Goal: Obtain resource: Download file/media

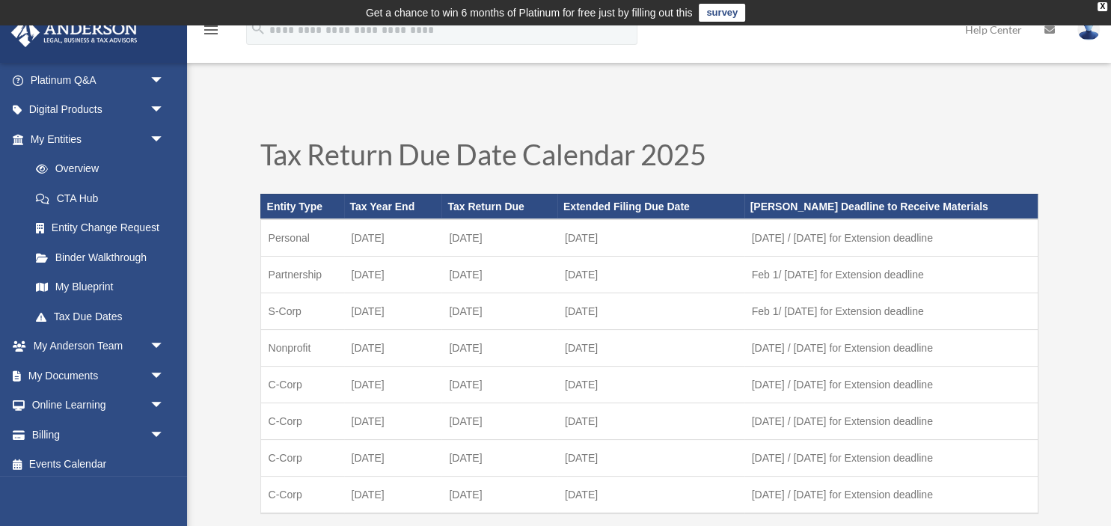
scroll to position [126, 0]
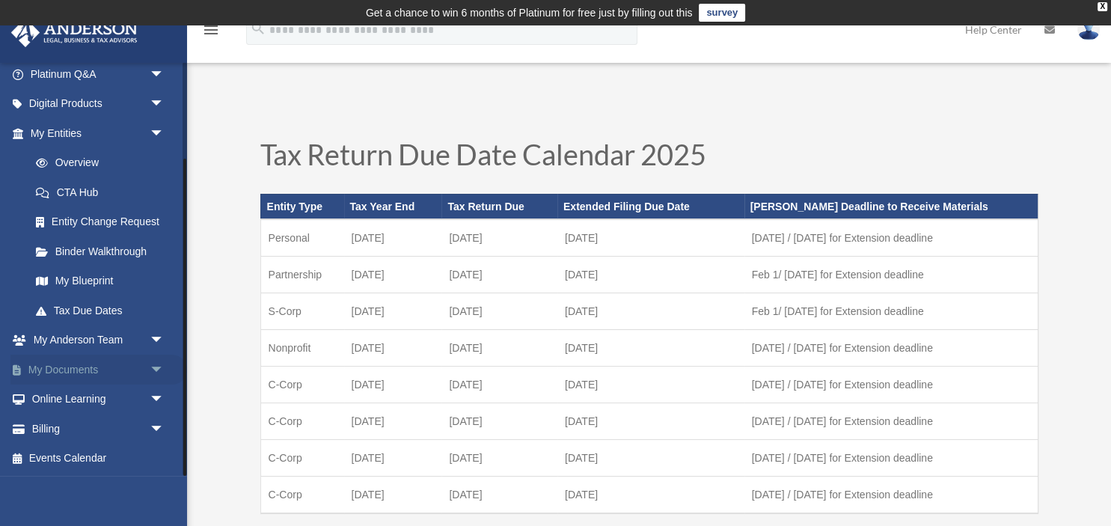
click at [157, 367] on span "arrow_drop_down" at bounding box center [165, 370] width 30 height 31
click at [64, 398] on link "Box" at bounding box center [104, 399] width 166 height 30
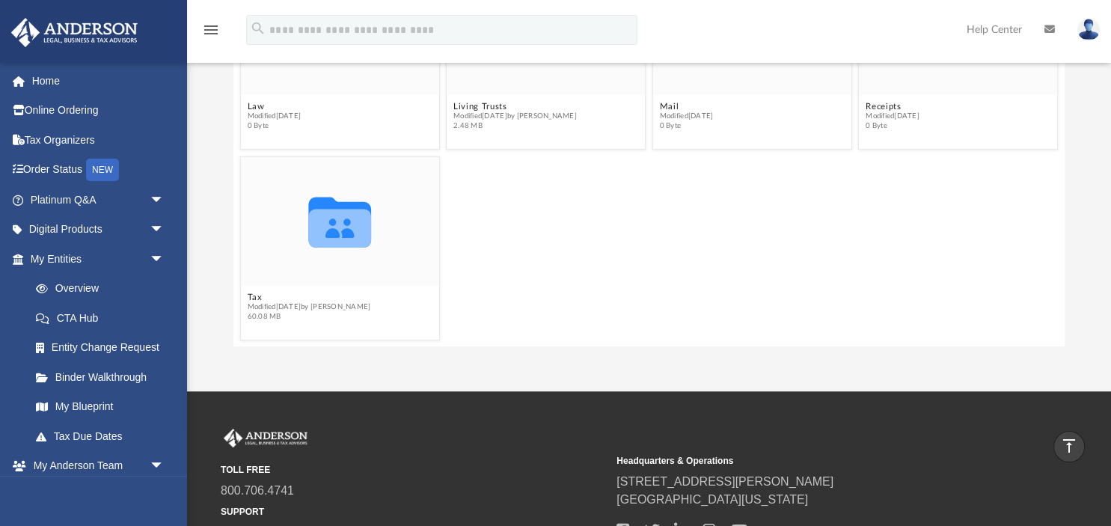
scroll to position [117, 0]
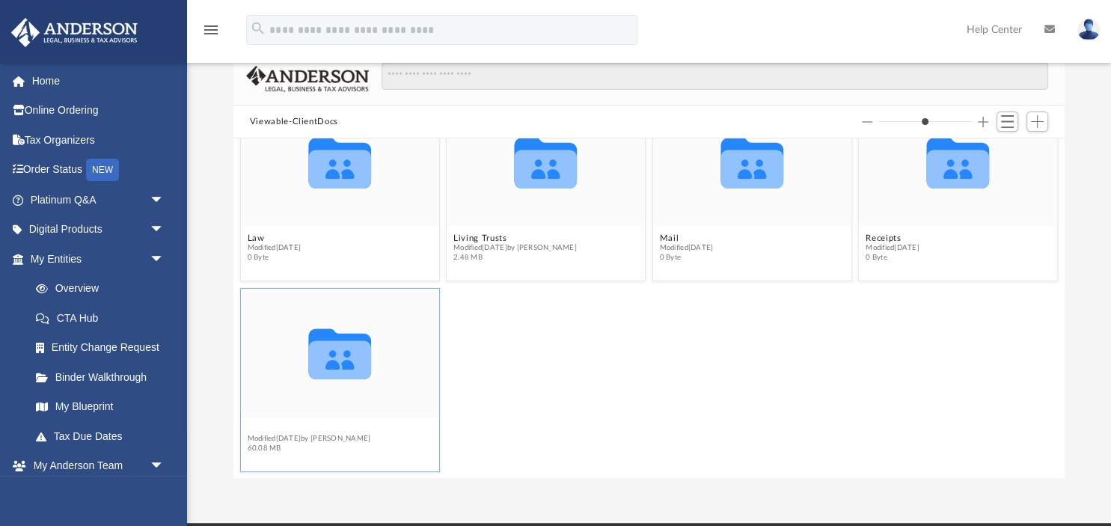
click at [254, 429] on button "Tax" at bounding box center [308, 428] width 123 height 10
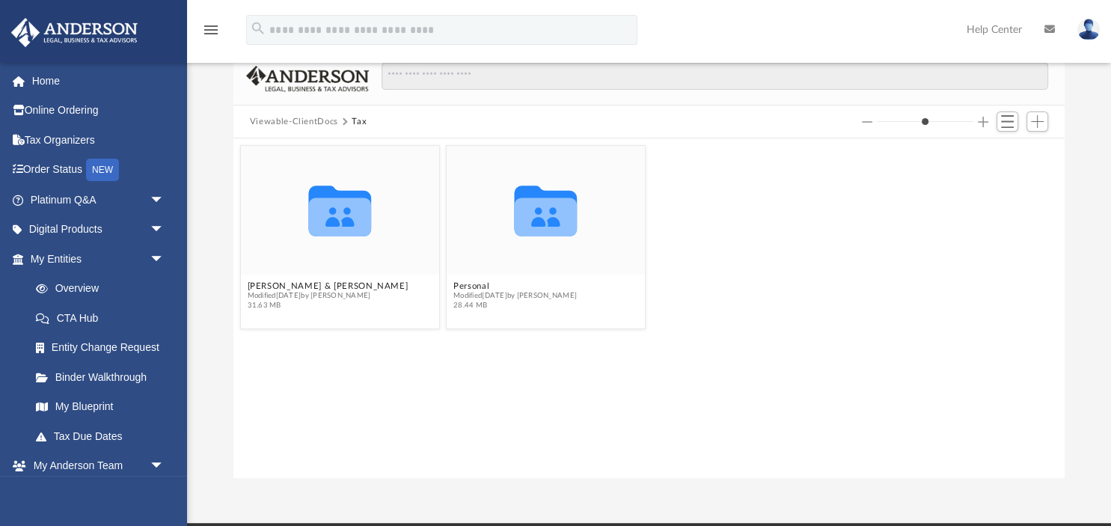
scroll to position [0, 0]
click at [481, 286] on button "Personal" at bounding box center [514, 286] width 123 height 10
click at [468, 286] on button "2024" at bounding box center [514, 286] width 123 height 10
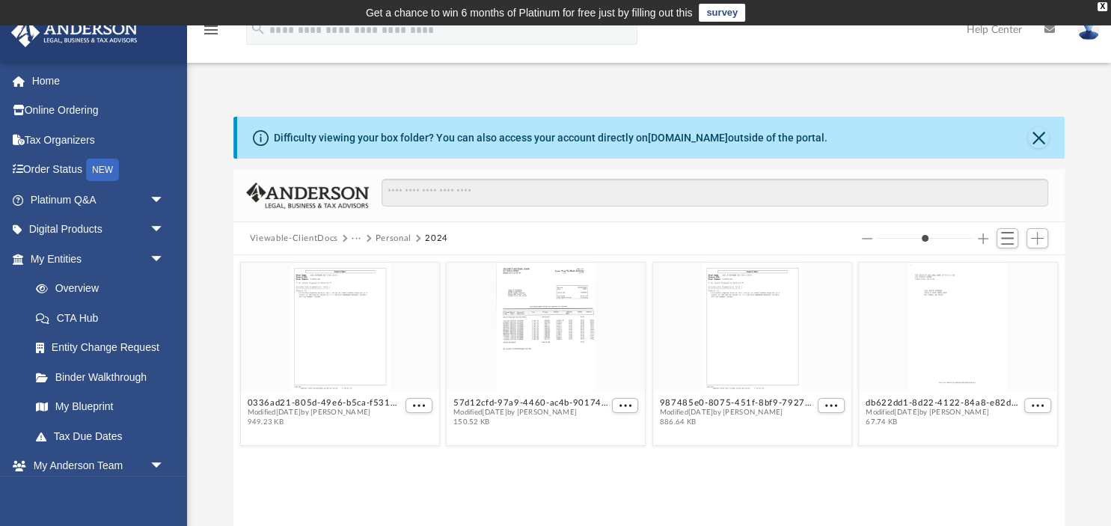
click at [404, 238] on button "Personal" at bounding box center [394, 238] width 36 height 13
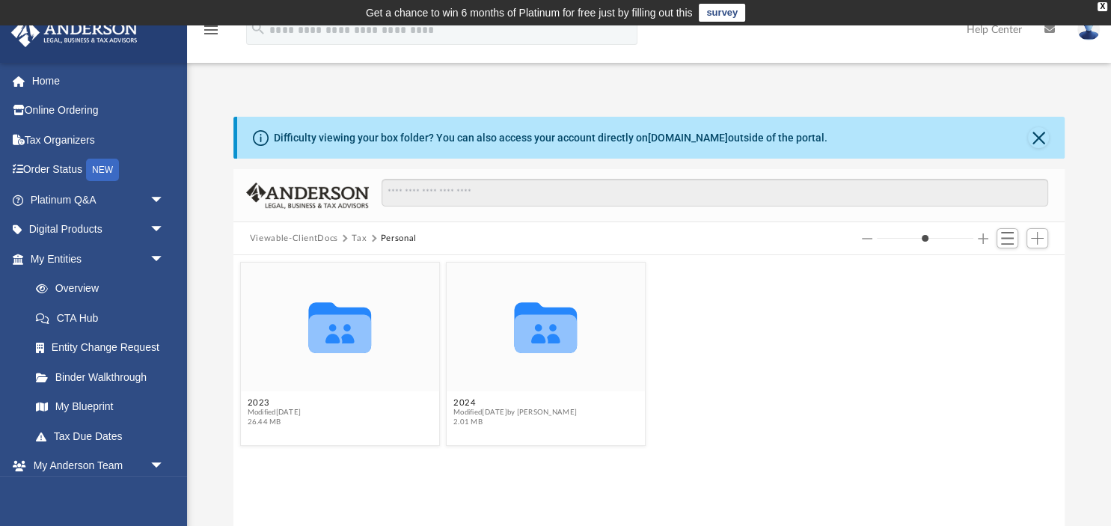
click at [393, 237] on button "Personal" at bounding box center [399, 238] width 36 height 13
click at [310, 239] on button "Viewable-ClientDocs" at bounding box center [294, 238] width 88 height 13
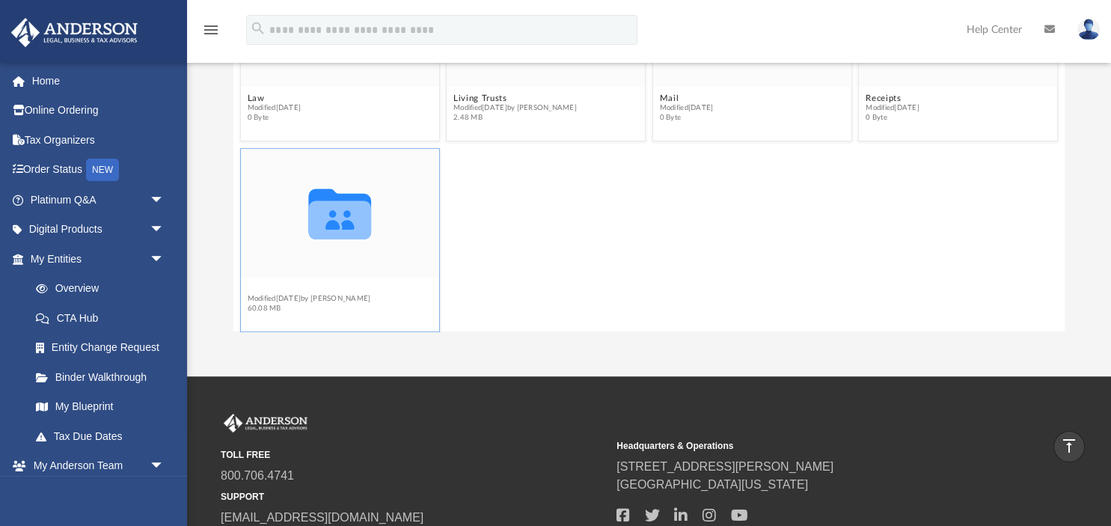
scroll to position [233, 0]
click at [254, 291] on button "Tax" at bounding box center [308, 288] width 123 height 10
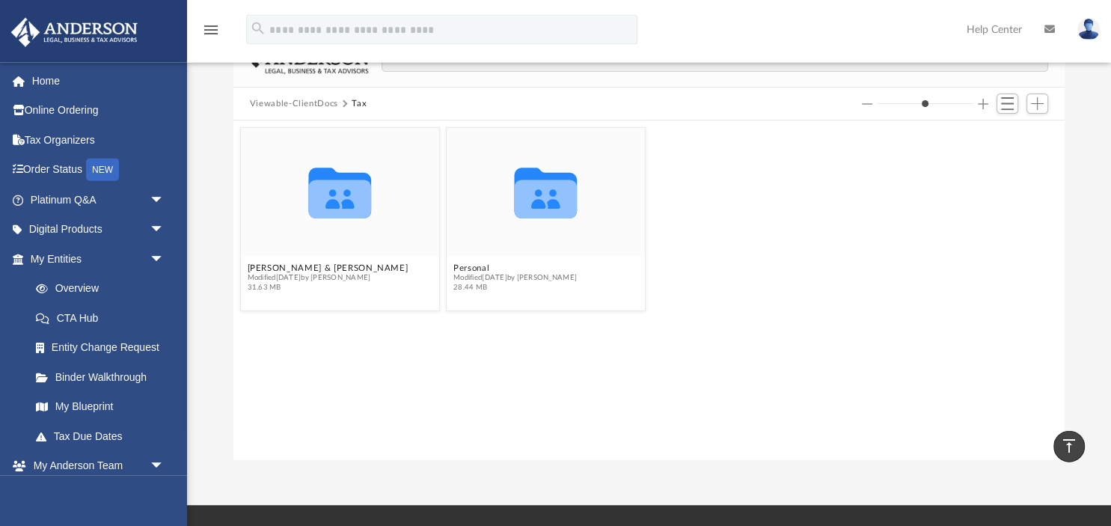
scroll to position [0, 0]
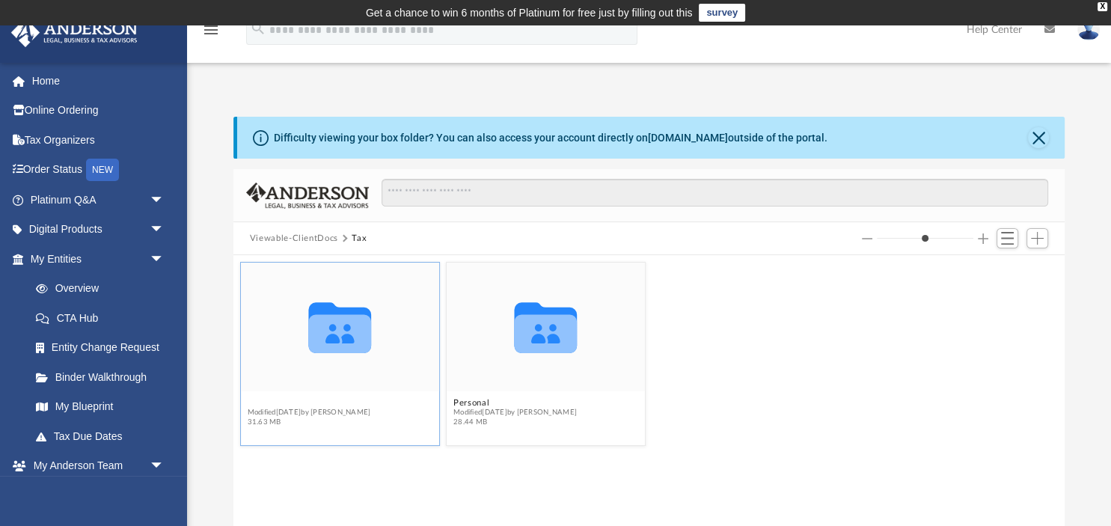
click at [331, 405] on button "Hofmann, Paul & Jean" at bounding box center [327, 402] width 161 height 10
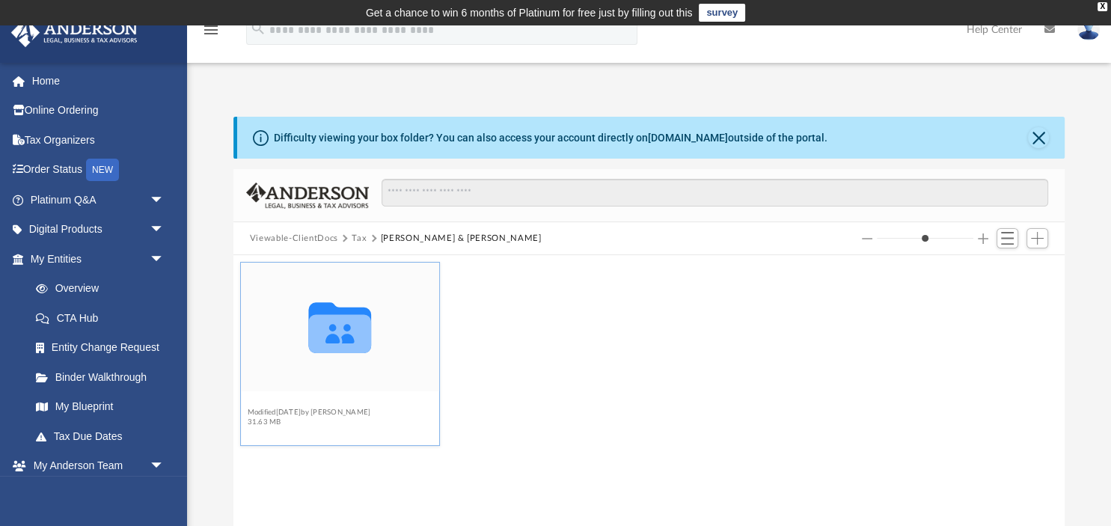
click at [256, 405] on button "2024" at bounding box center [308, 402] width 123 height 10
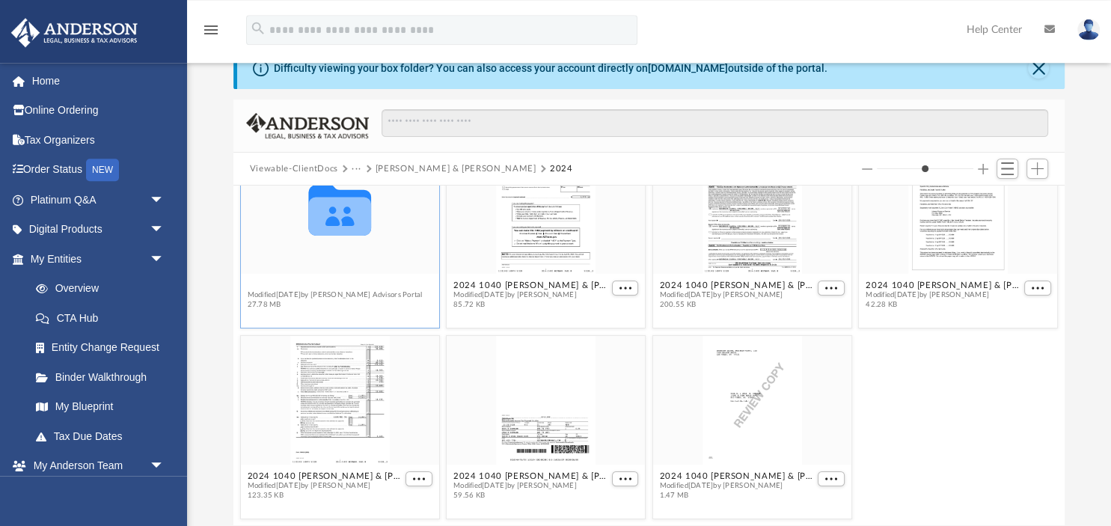
scroll to position [132, 0]
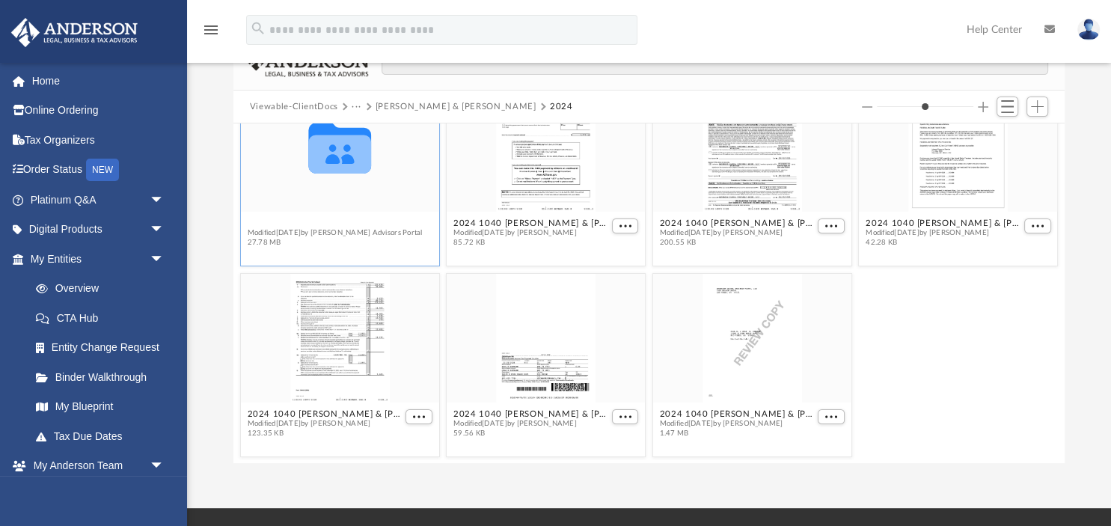
click at [308, 225] on button "Digital Tax Organizer" at bounding box center [334, 223] width 175 height 10
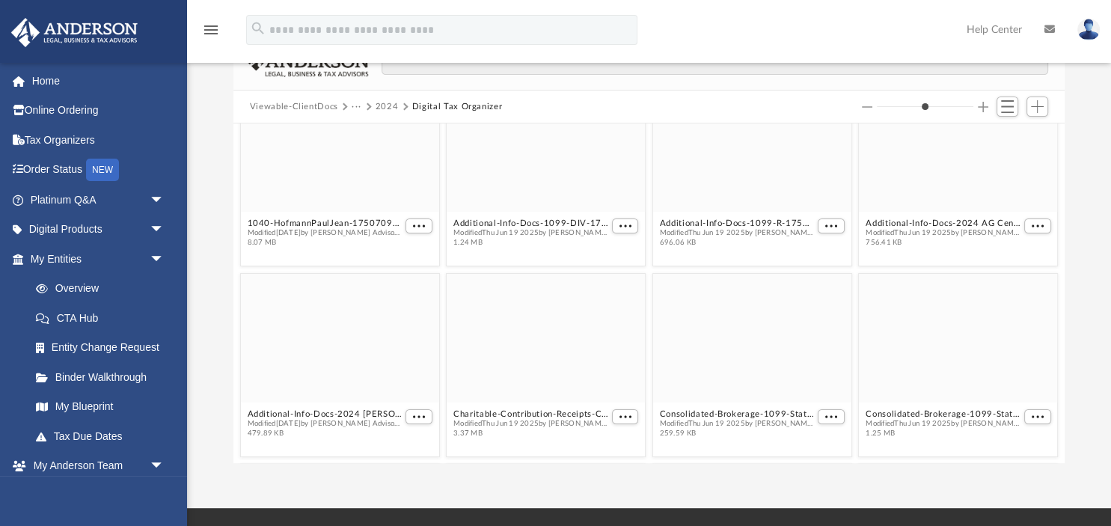
scroll to position [0, 0]
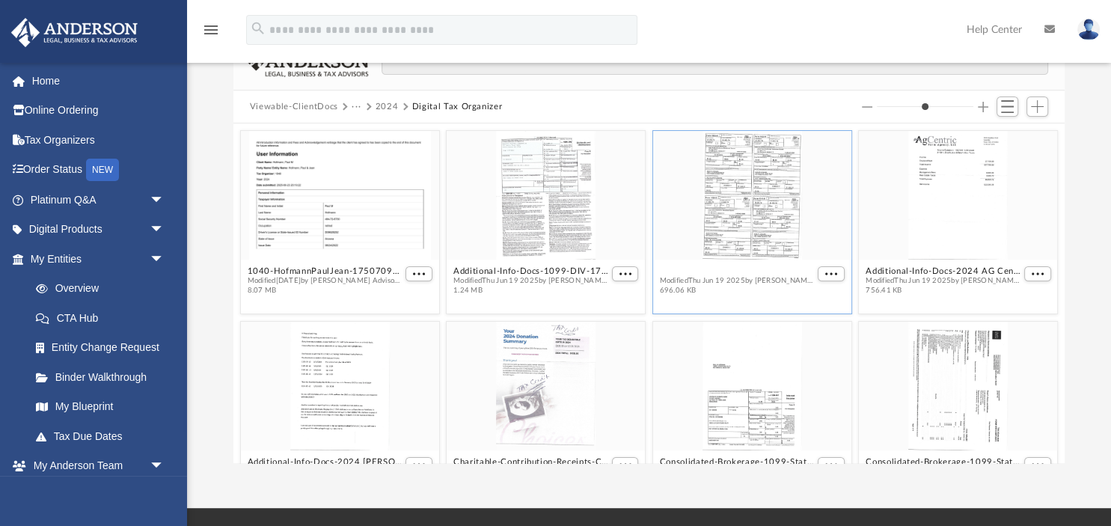
click at [712, 274] on button "Additional-Info-Docs-1099-R-17503742306854975638deb.pdf" at bounding box center [736, 271] width 155 height 10
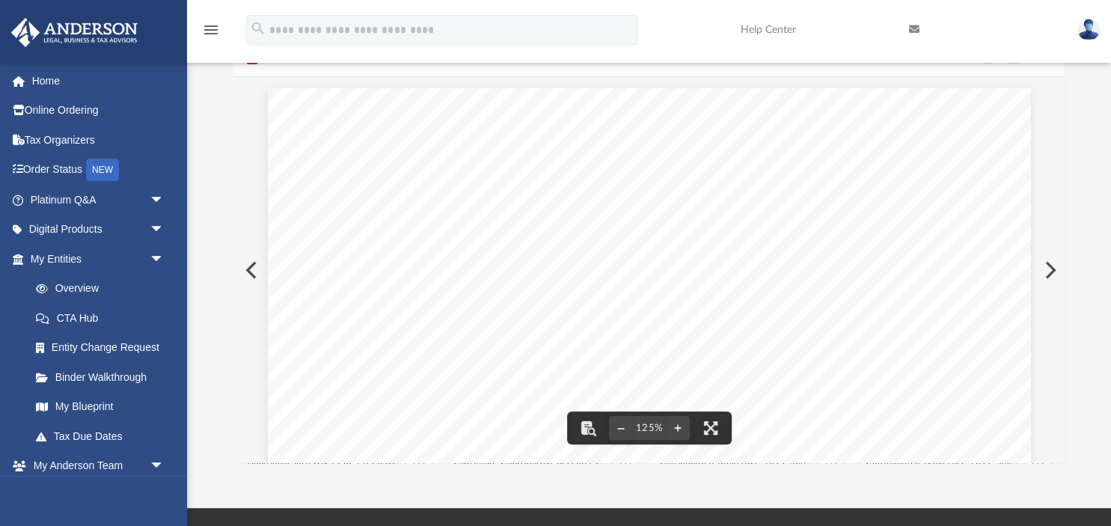
click at [252, 269] on button "Preview" at bounding box center [249, 270] width 33 height 42
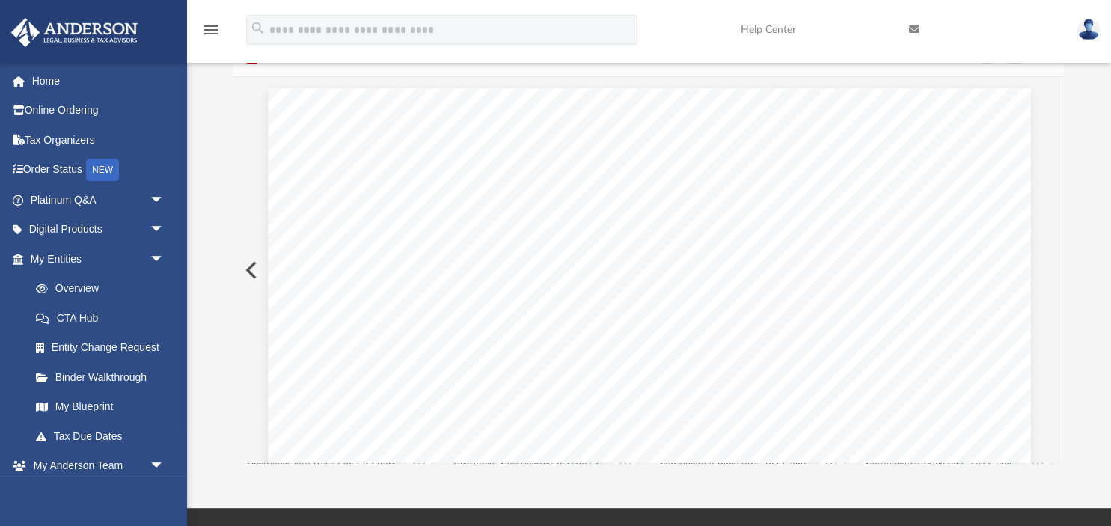
click at [252, 269] on button "Preview" at bounding box center [249, 270] width 33 height 42
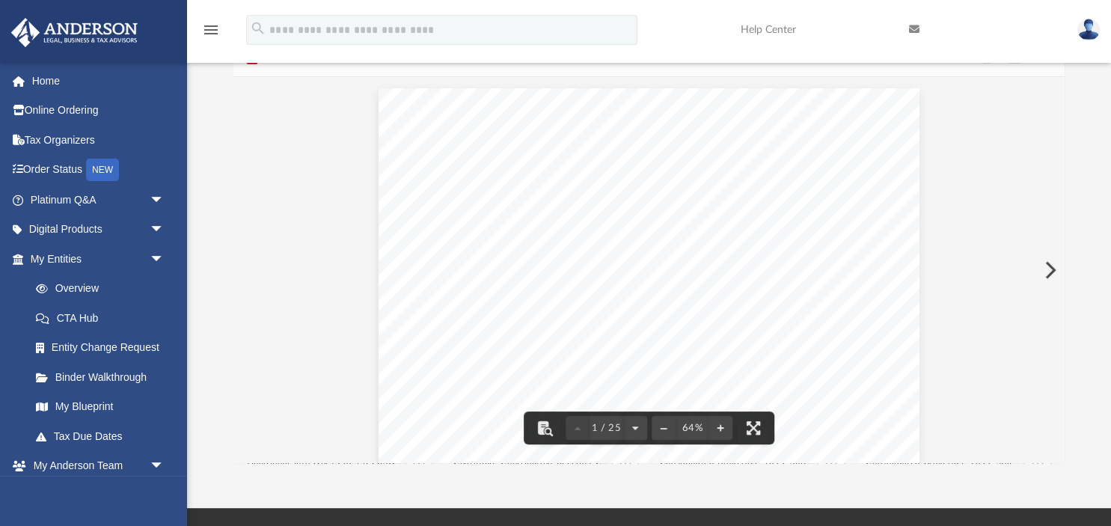
click at [1049, 266] on button "Preview" at bounding box center [1048, 270] width 33 height 42
click at [1049, 268] on button "Preview" at bounding box center [1048, 270] width 33 height 42
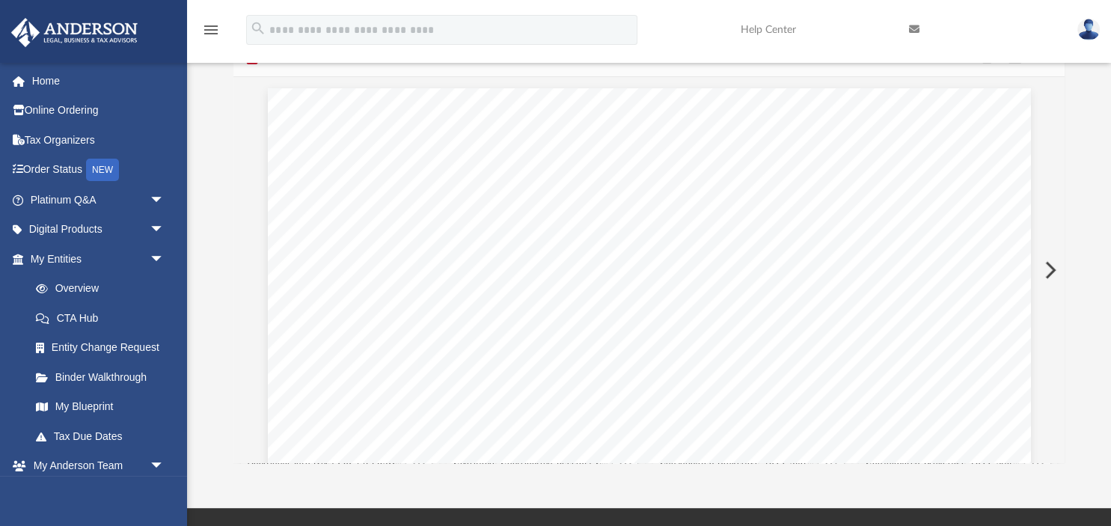
click at [1049, 268] on button "Preview" at bounding box center [1048, 270] width 33 height 42
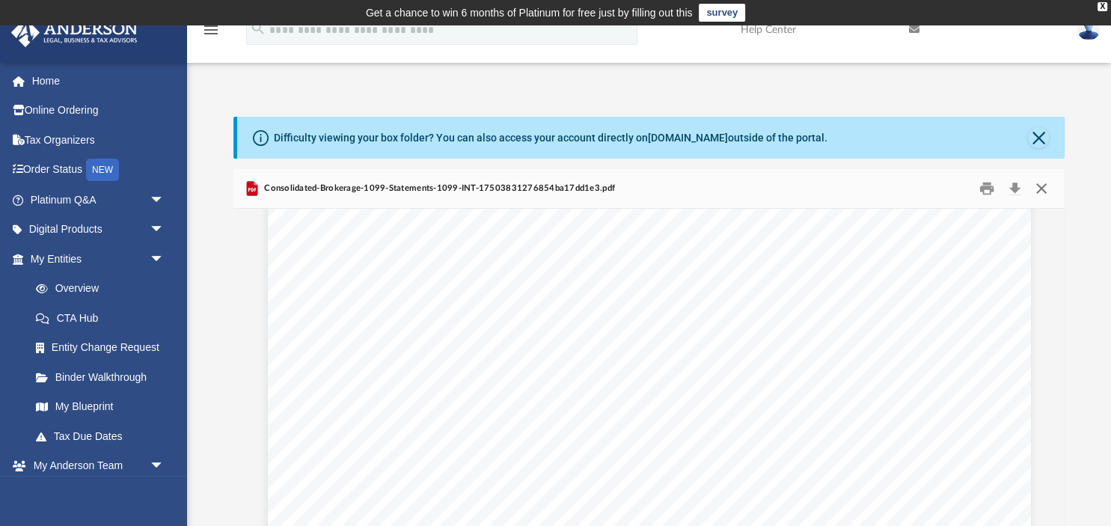
click at [1043, 188] on button "Close" at bounding box center [1041, 188] width 27 height 23
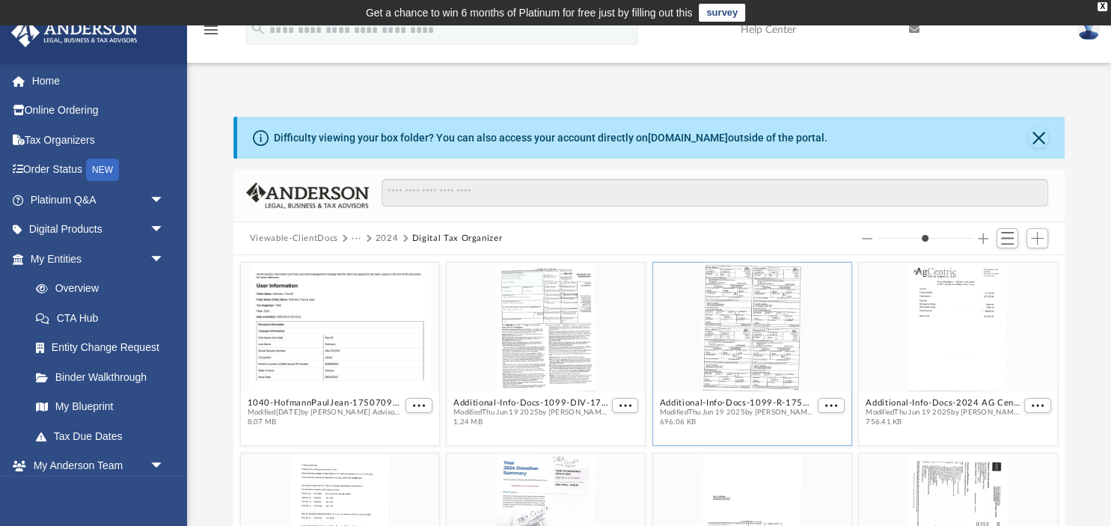
click at [391, 236] on button "2024" at bounding box center [387, 238] width 23 height 13
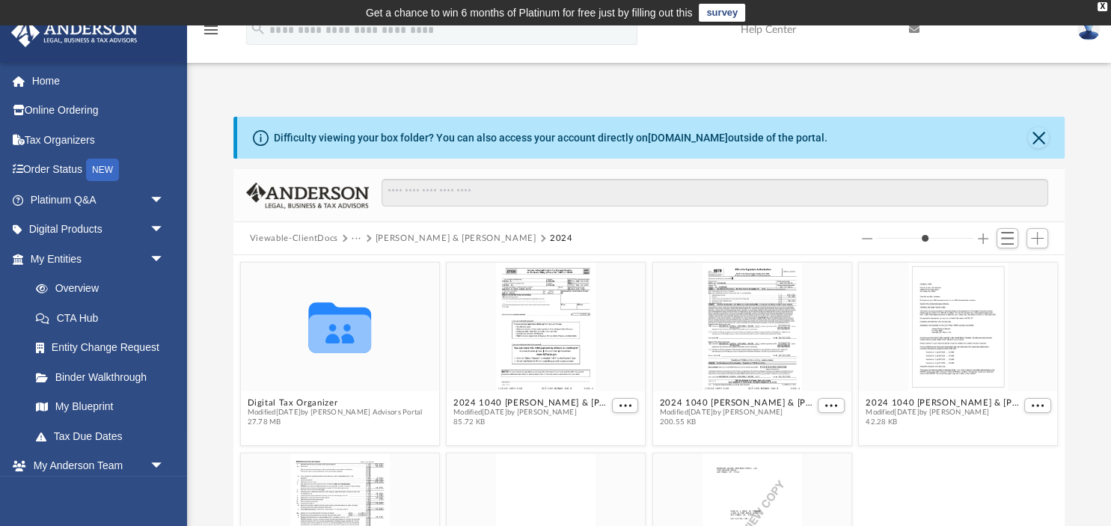
scroll to position [48, 0]
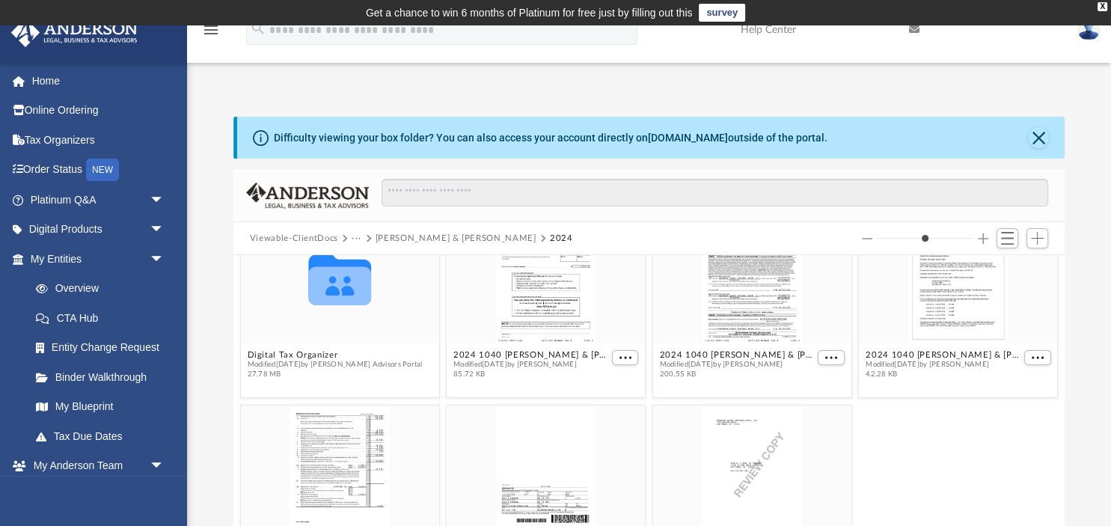
click at [982, 237] on button "Increase column size" at bounding box center [983, 238] width 10 height 10
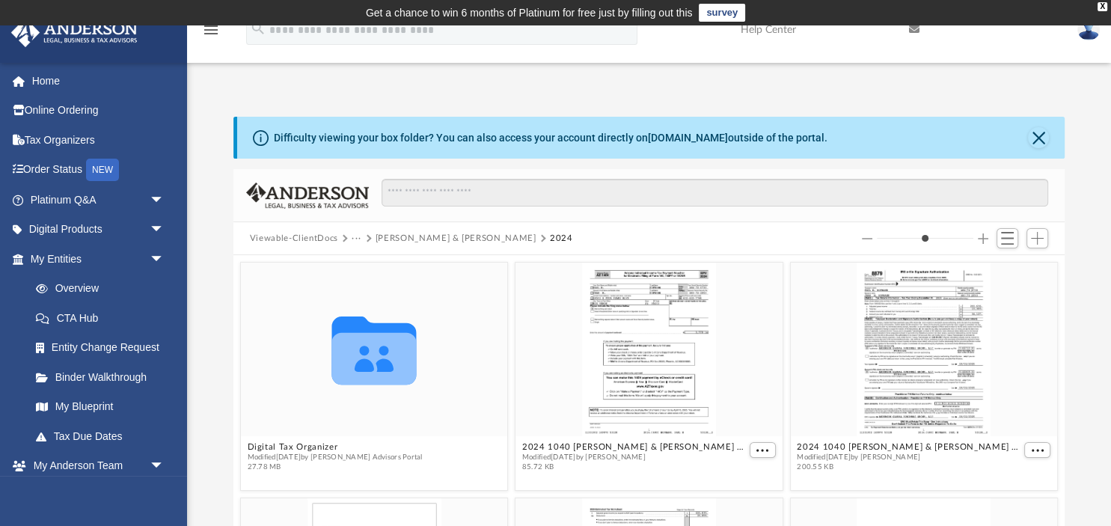
click at [982, 237] on button "Increase column size" at bounding box center [983, 238] width 10 height 10
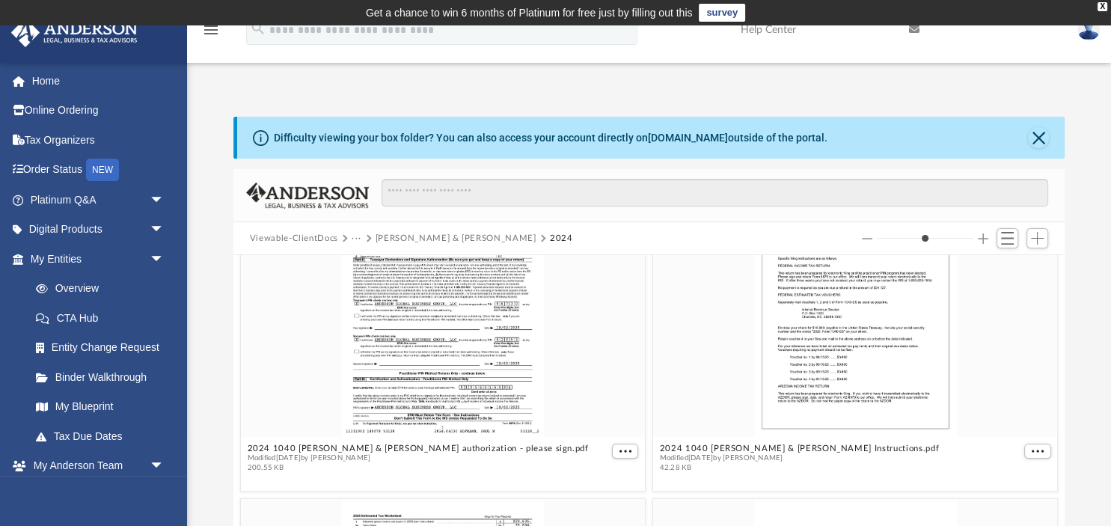
scroll to position [379, 0]
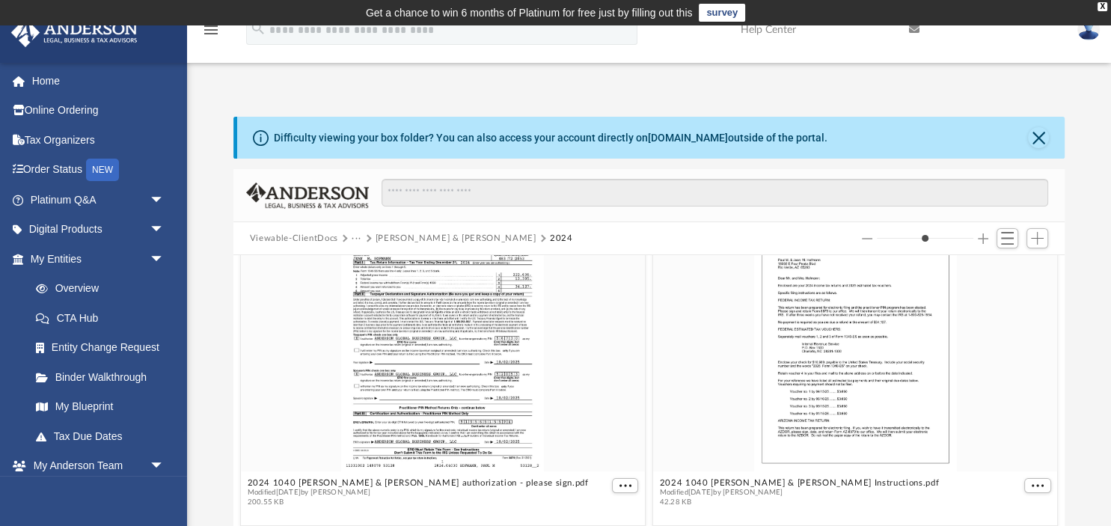
click at [865, 239] on button "Decrease column size" at bounding box center [867, 238] width 10 height 10
type input "*"
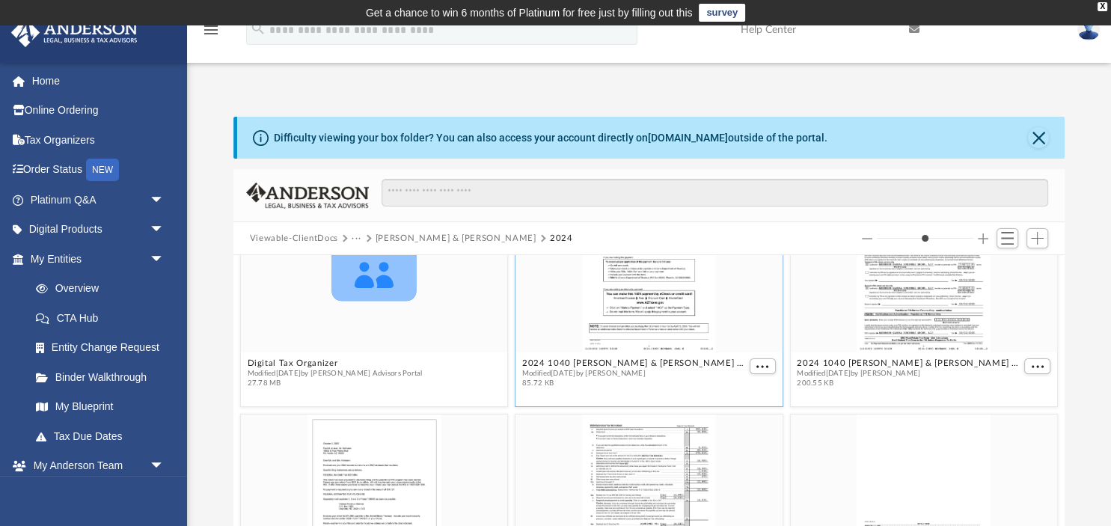
scroll to position [0, 0]
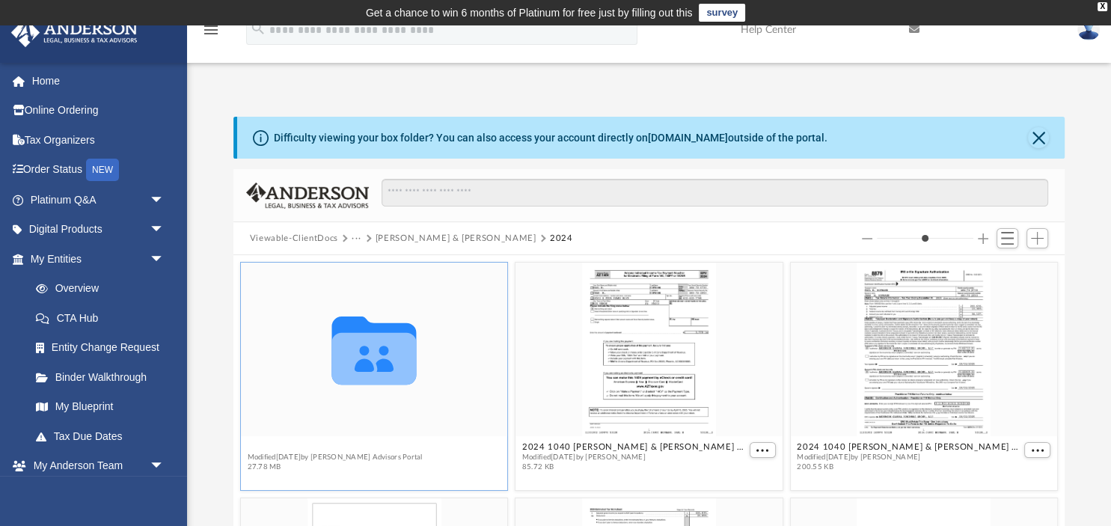
click at [289, 446] on button "Digital Tax Organizer" at bounding box center [334, 447] width 175 height 10
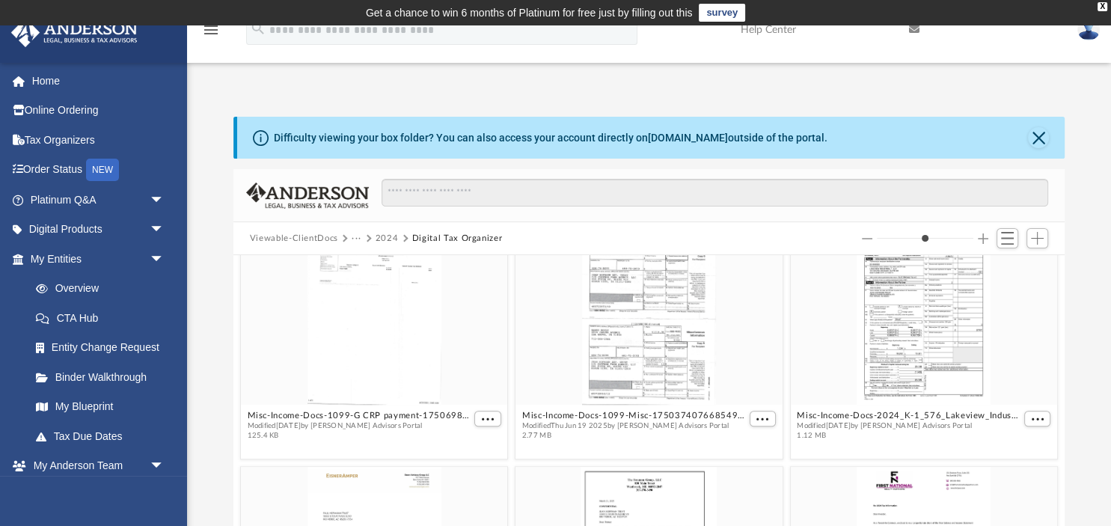
scroll to position [1169, 0]
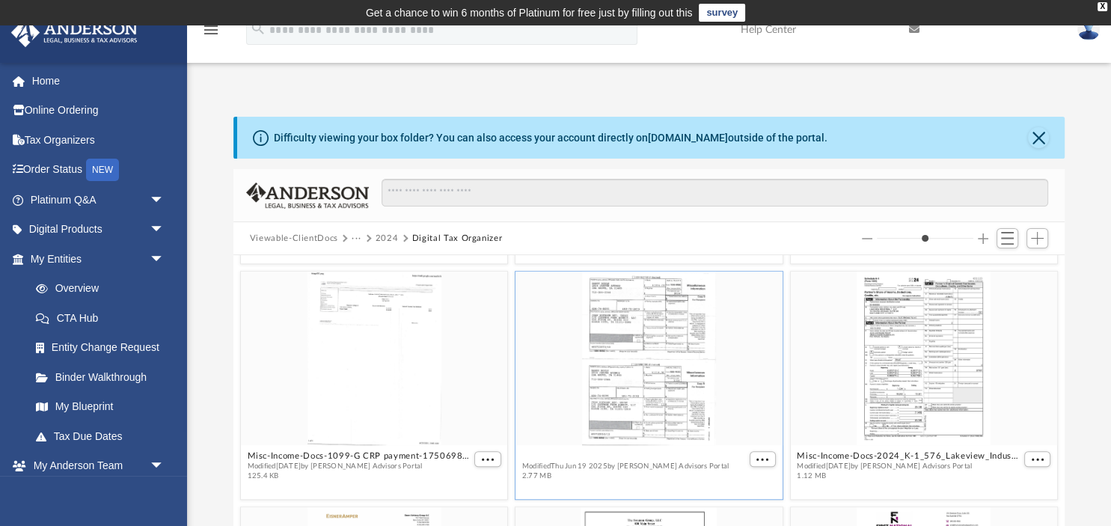
click at [545, 458] on button "Misc-Income-Docs-1099-Misc-1750374076685496bccdad1.pdf" at bounding box center [634, 456] width 224 height 10
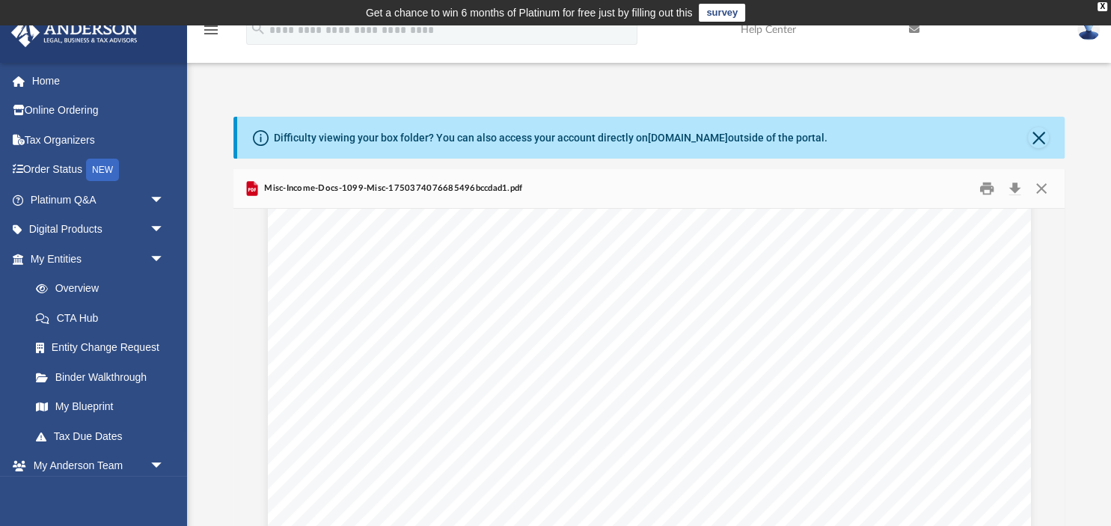
scroll to position [4596, 0]
